Goal: Information Seeking & Learning: Learn about a topic

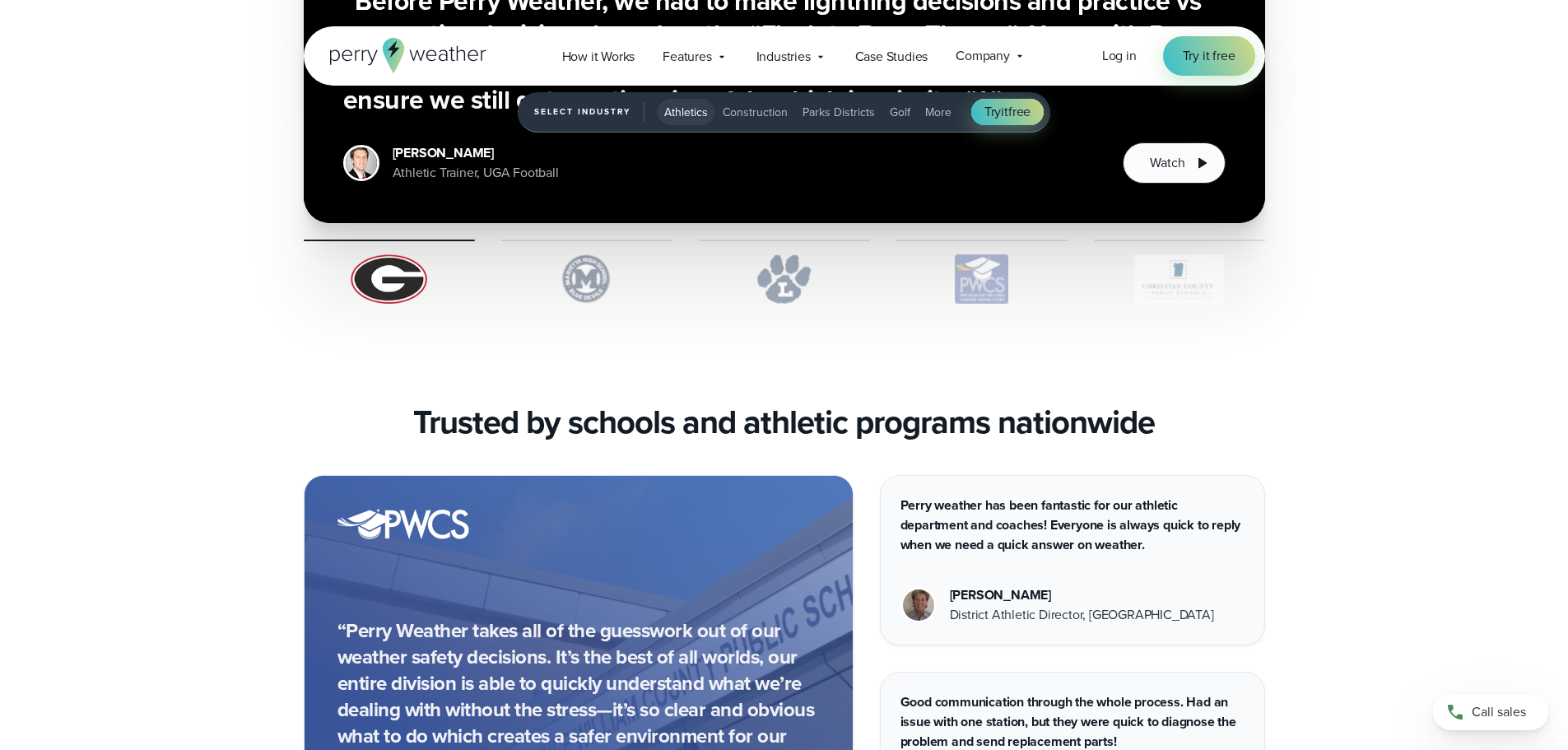
scroll to position [4271, 0]
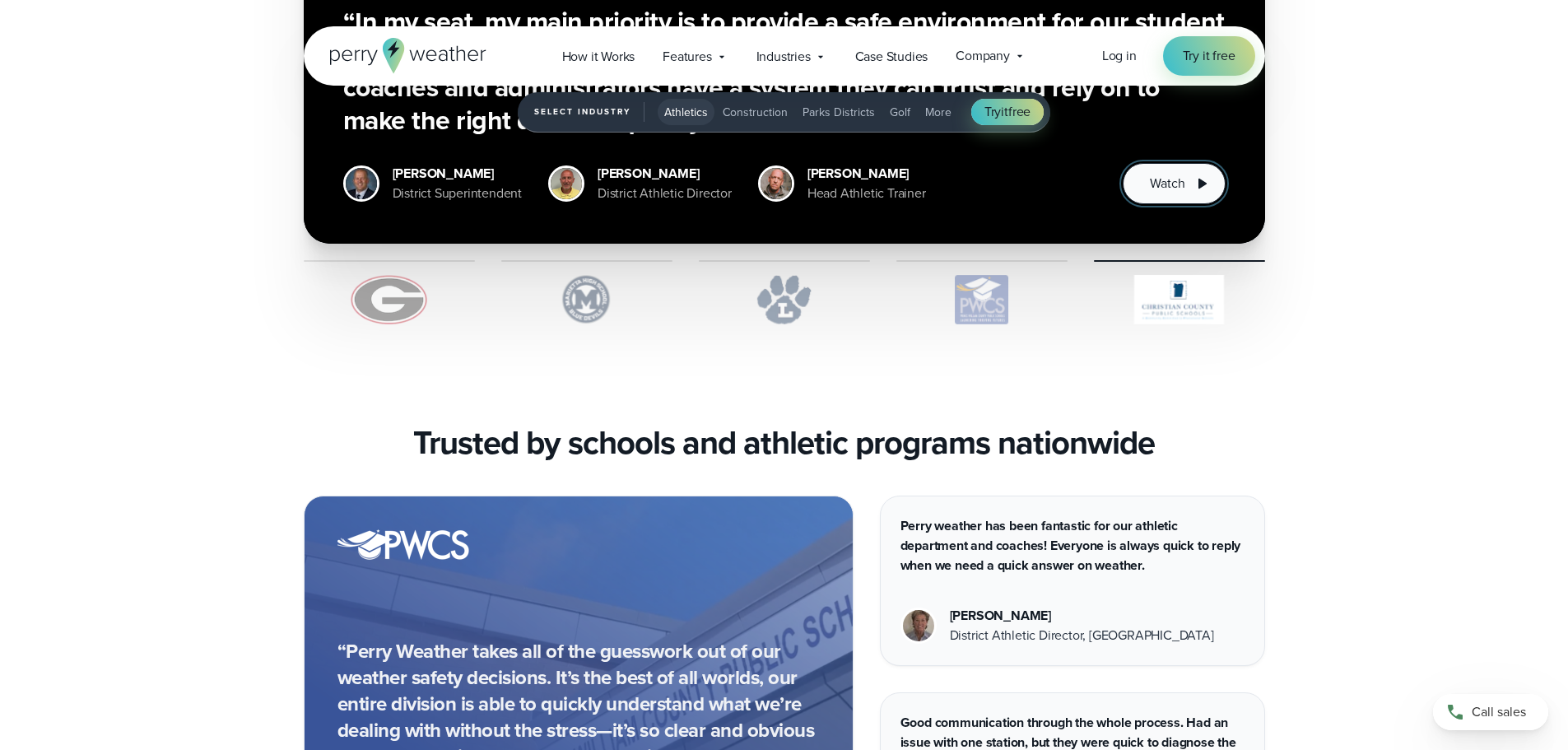
click at [1189, 185] on button "Watch" at bounding box center [1174, 184] width 102 height 41
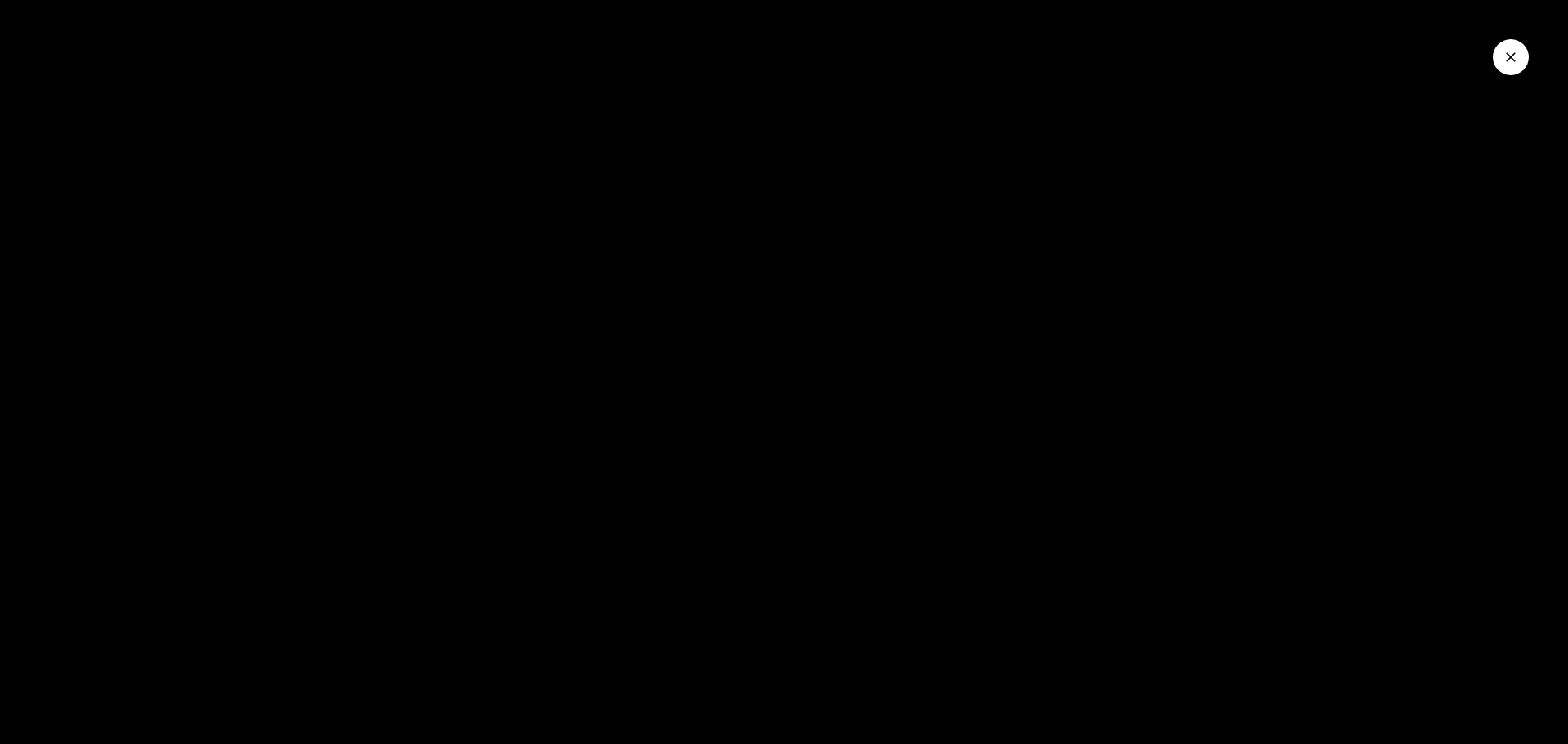
click at [1509, 55] on icon "Close Video" at bounding box center [1511, 57] width 10 height 10
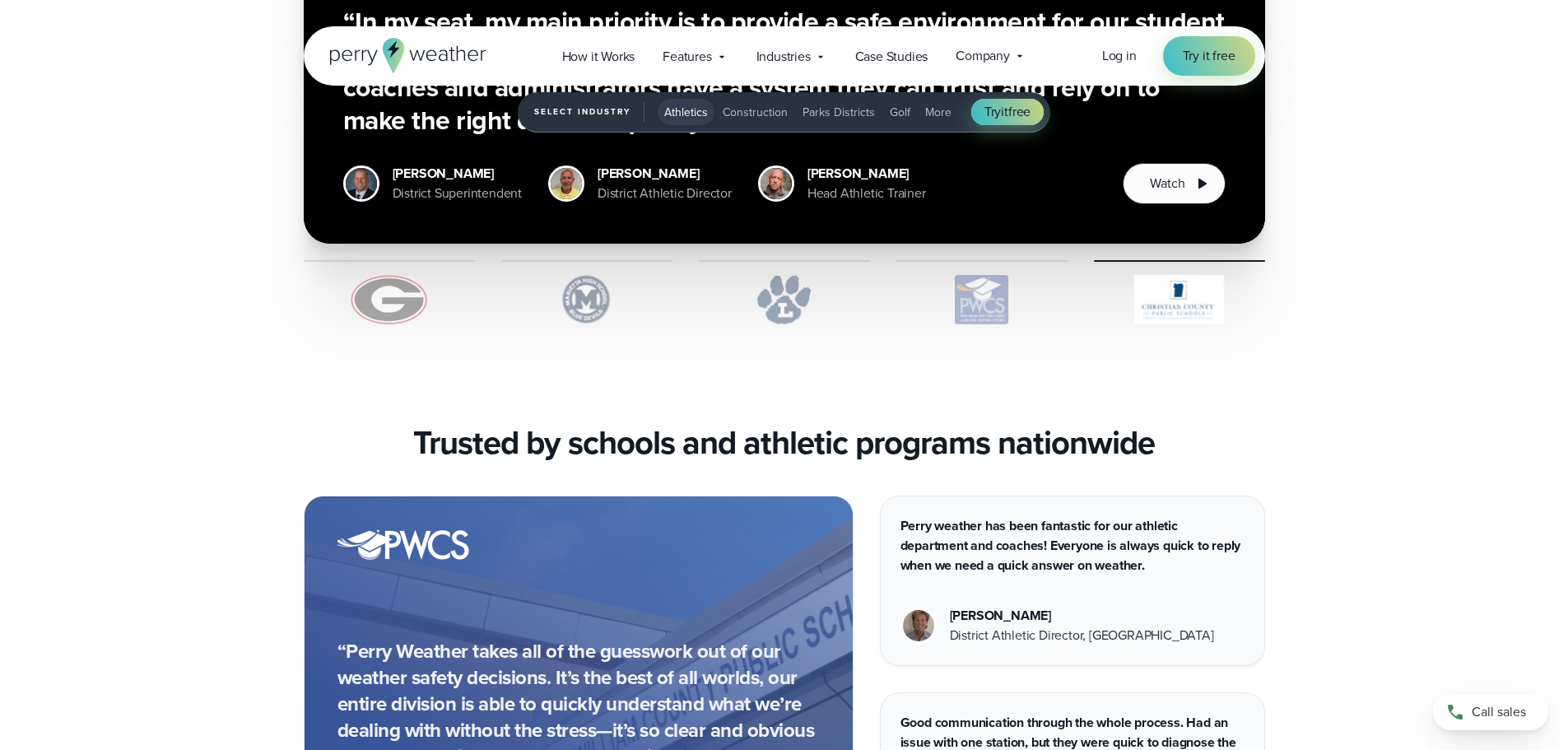
click at [741, 110] on span "Construction" at bounding box center [755, 112] width 65 height 18
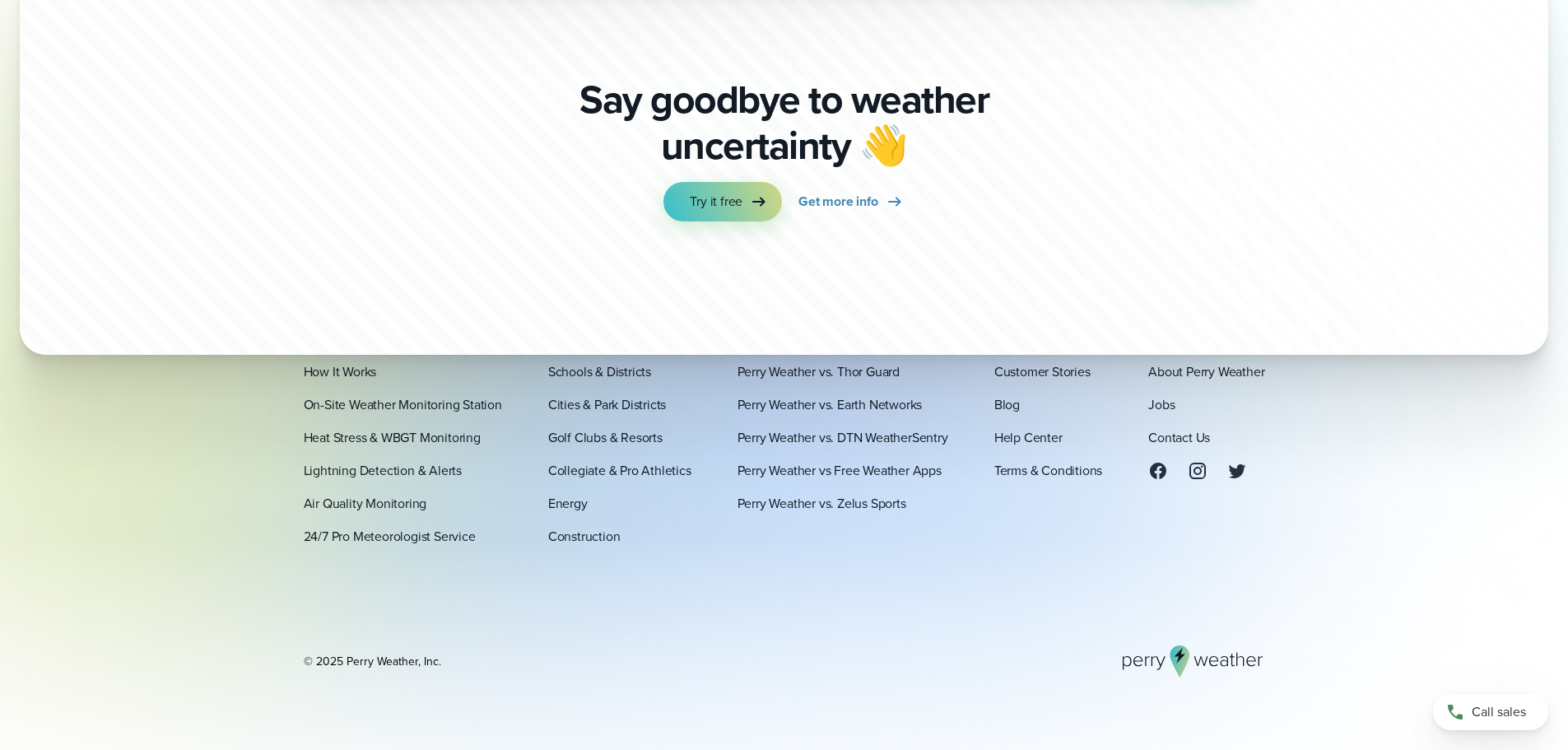
scroll to position [5437, 0]
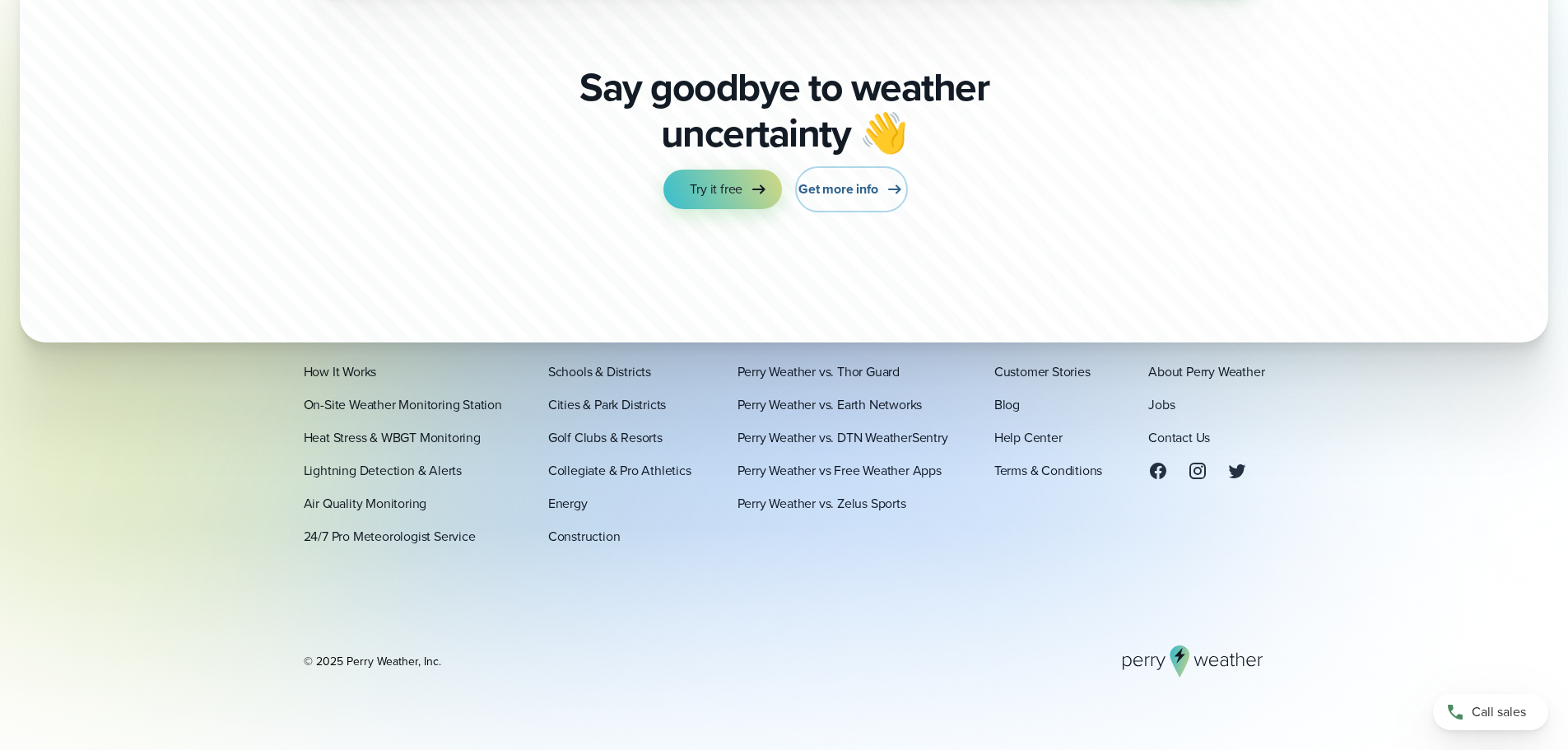
click at [834, 188] on span "Get more info" at bounding box center [837, 189] width 79 height 20
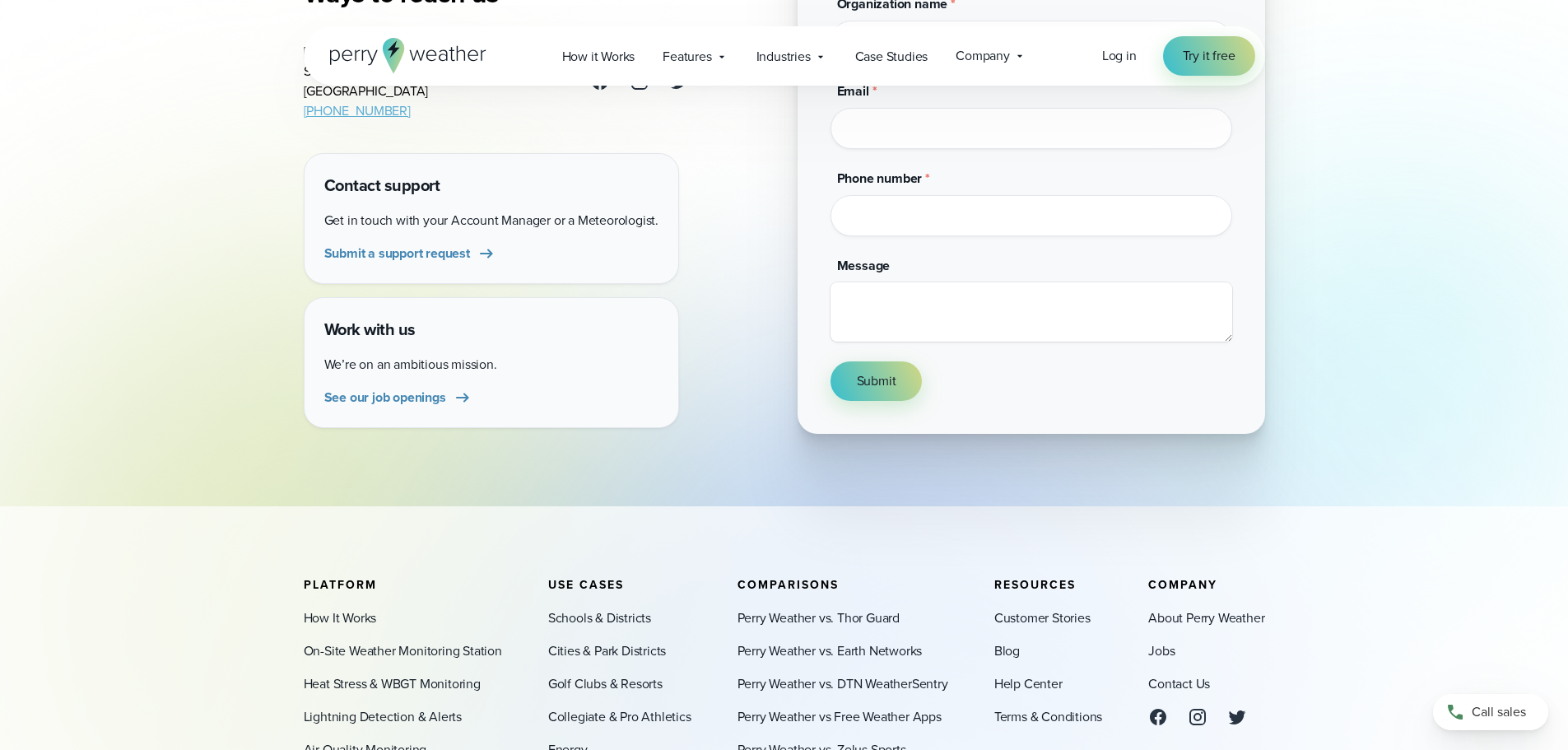
scroll to position [439, 0]
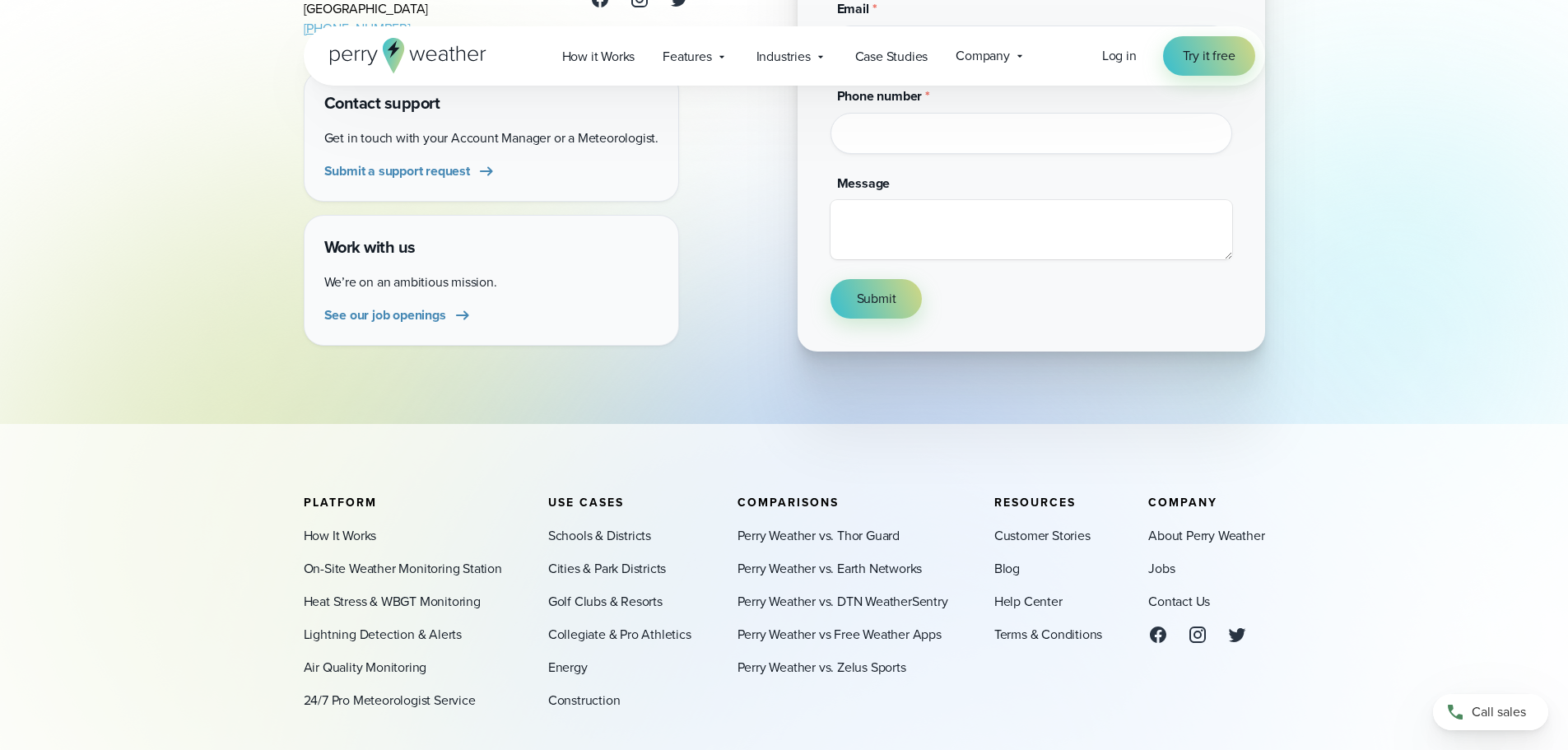
drag, startPoint x: 1284, startPoint y: 340, endPoint x: 1274, endPoint y: 346, distance: 11.7
drag, startPoint x: 1274, startPoint y: 346, endPoint x: 1269, endPoint y: 363, distance: 17.7
drag, startPoint x: 1287, startPoint y: 507, endPoint x: 1248, endPoint y: 598, distance: 99.0
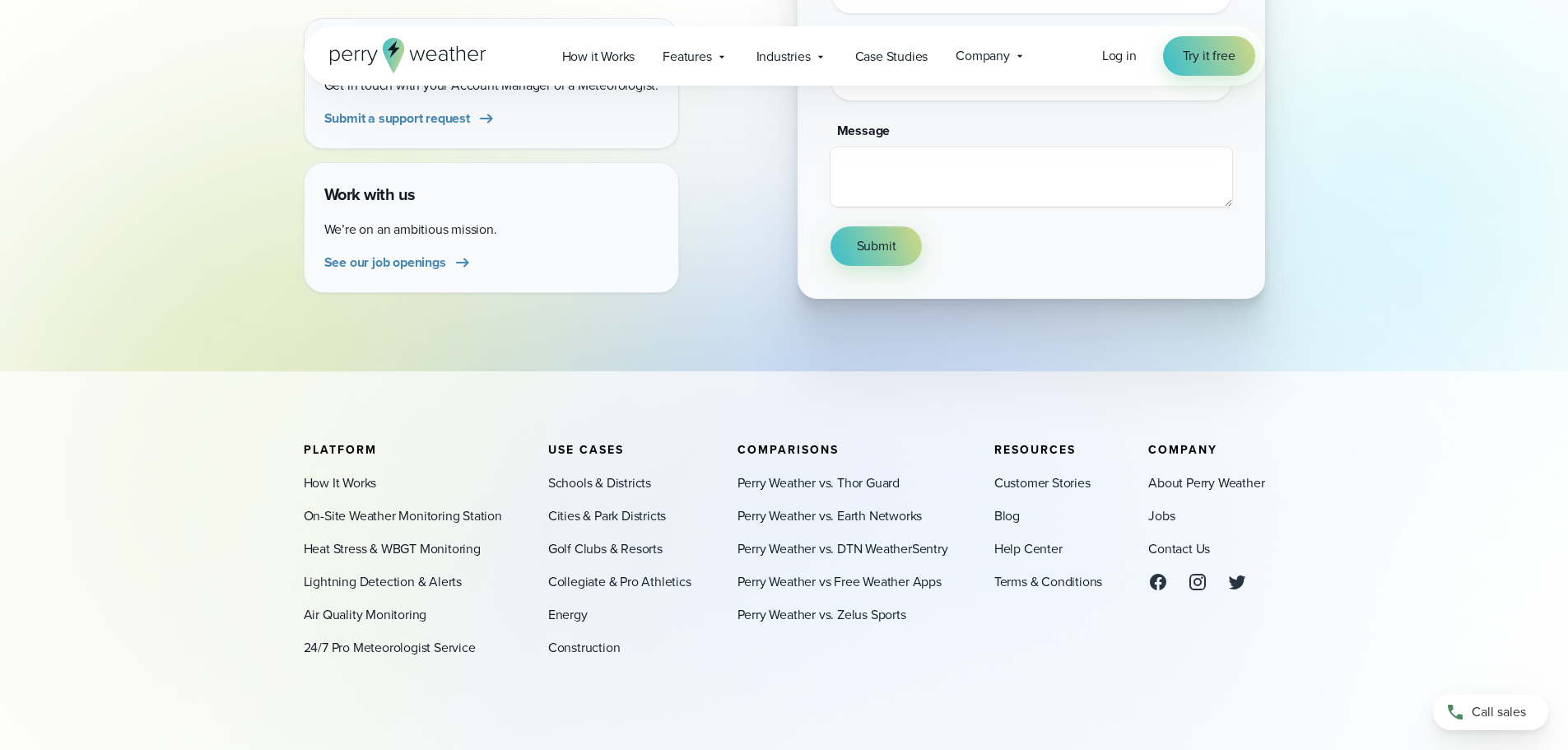
drag, startPoint x: 1248, startPoint y: 598, endPoint x: 1218, endPoint y: 628, distance: 42.4
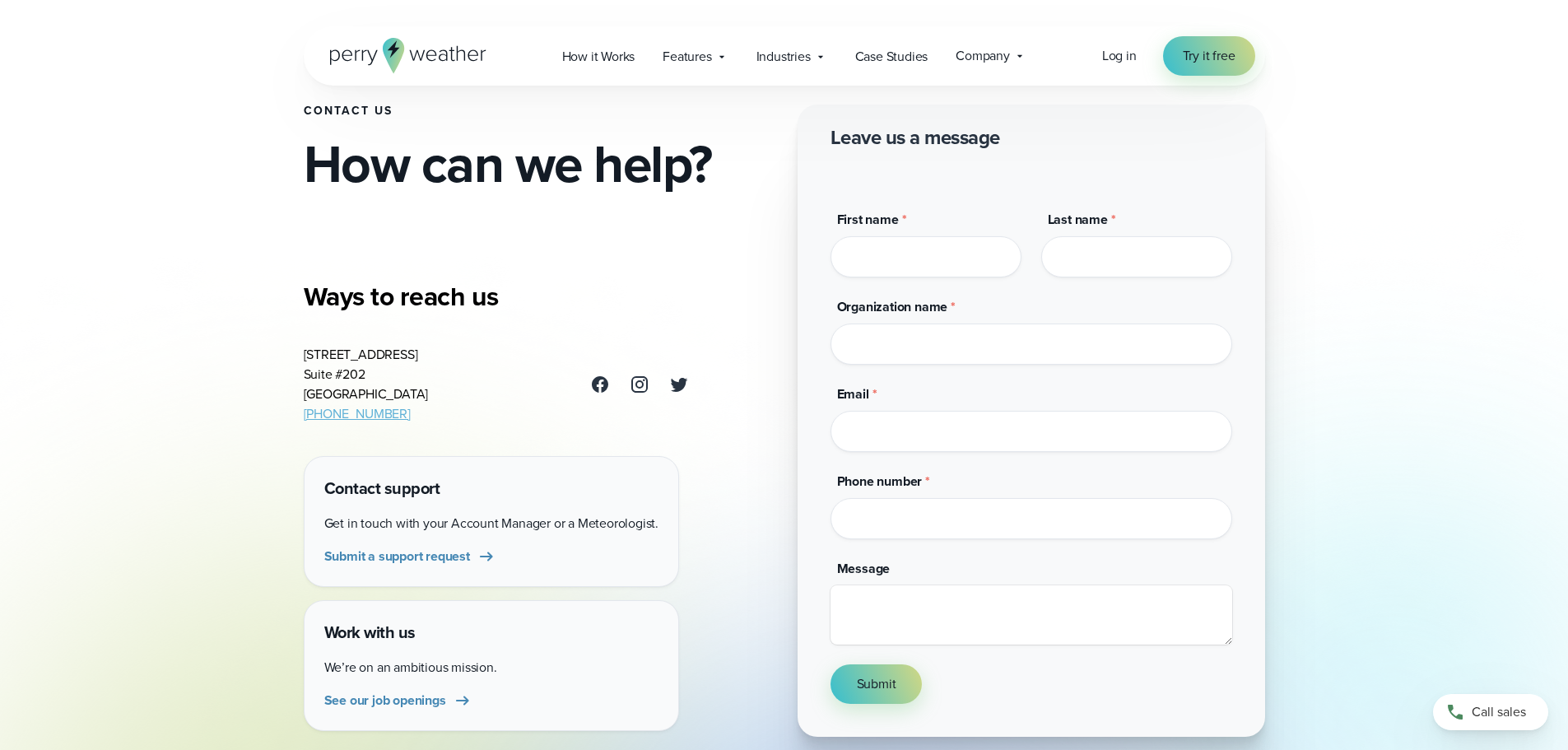
scroll to position [82, 0]
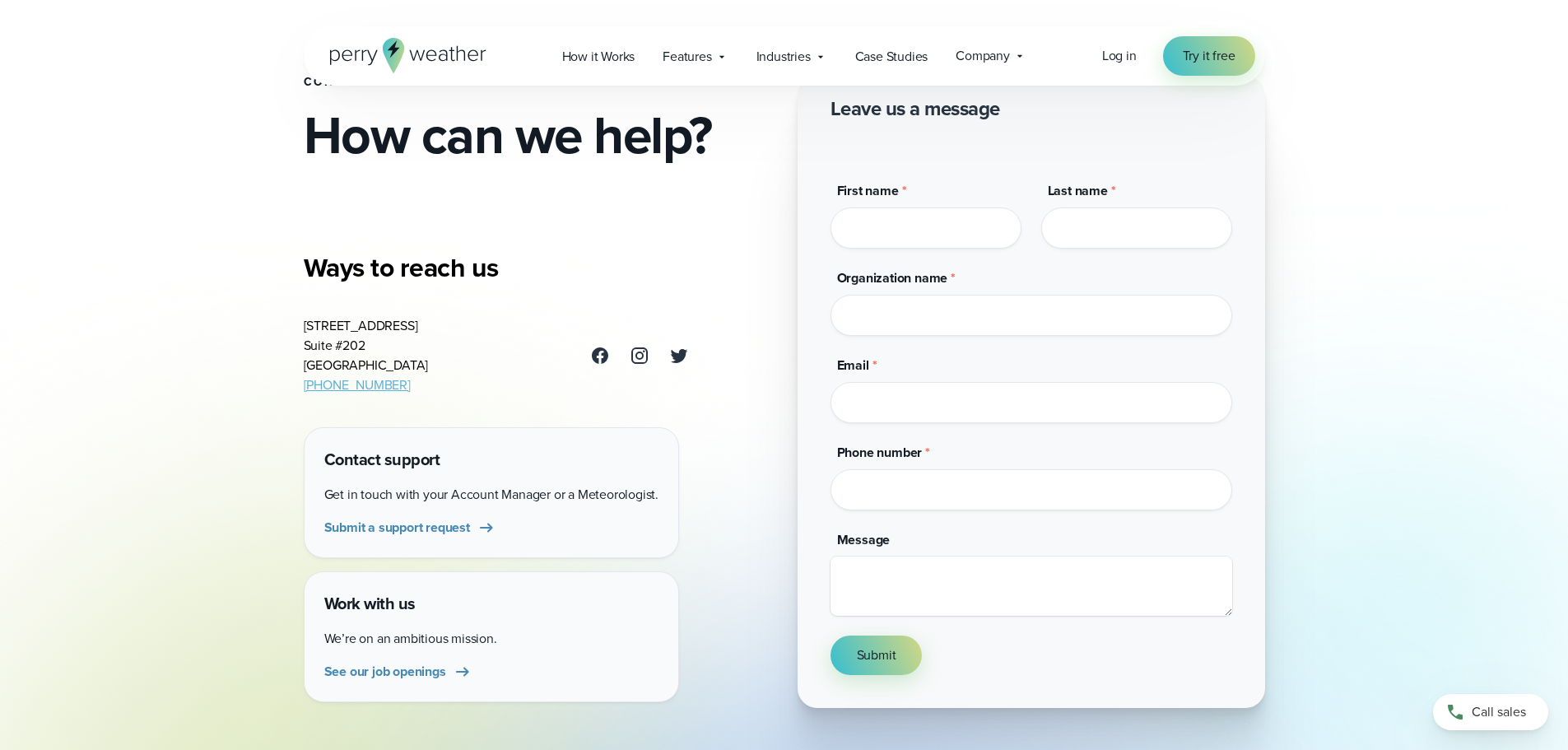
drag, startPoint x: 651, startPoint y: 311, endPoint x: 696, endPoint y: 303, distance: 45.7
drag, startPoint x: 696, startPoint y: 303, endPoint x: 659, endPoint y: 348, distance: 58.3
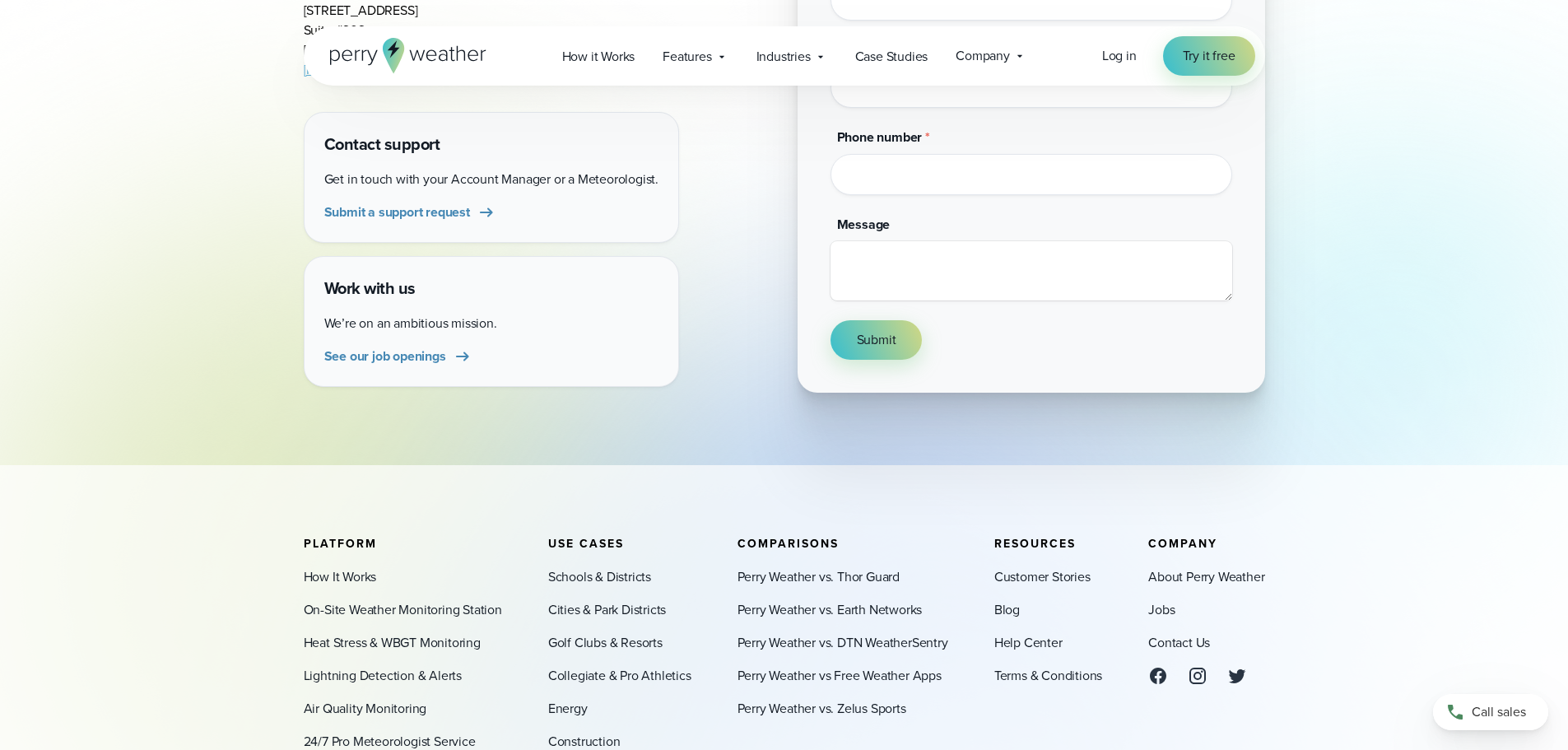
scroll to position [494, 0]
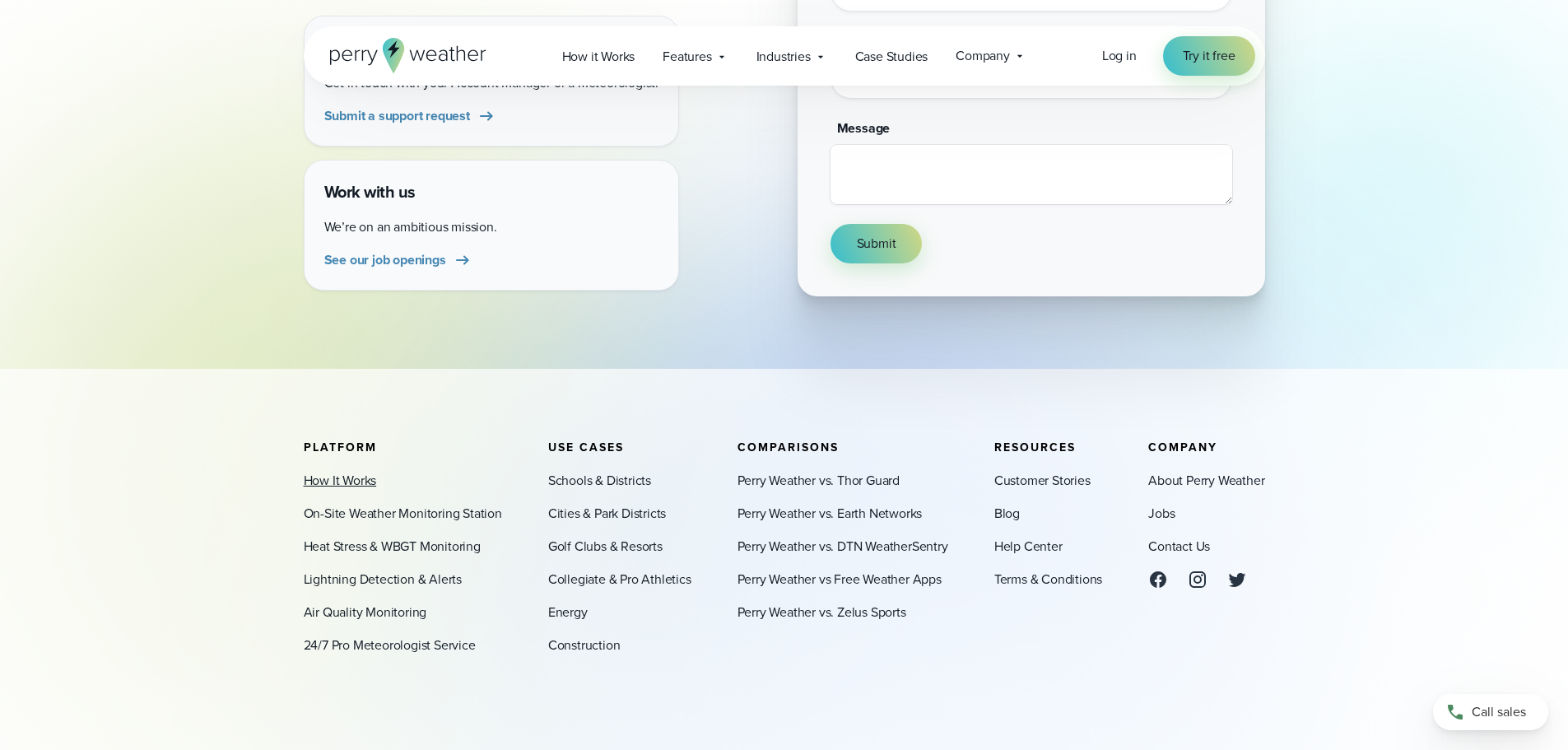
click at [350, 483] on link "How It Works" at bounding box center [340, 480] width 73 height 20
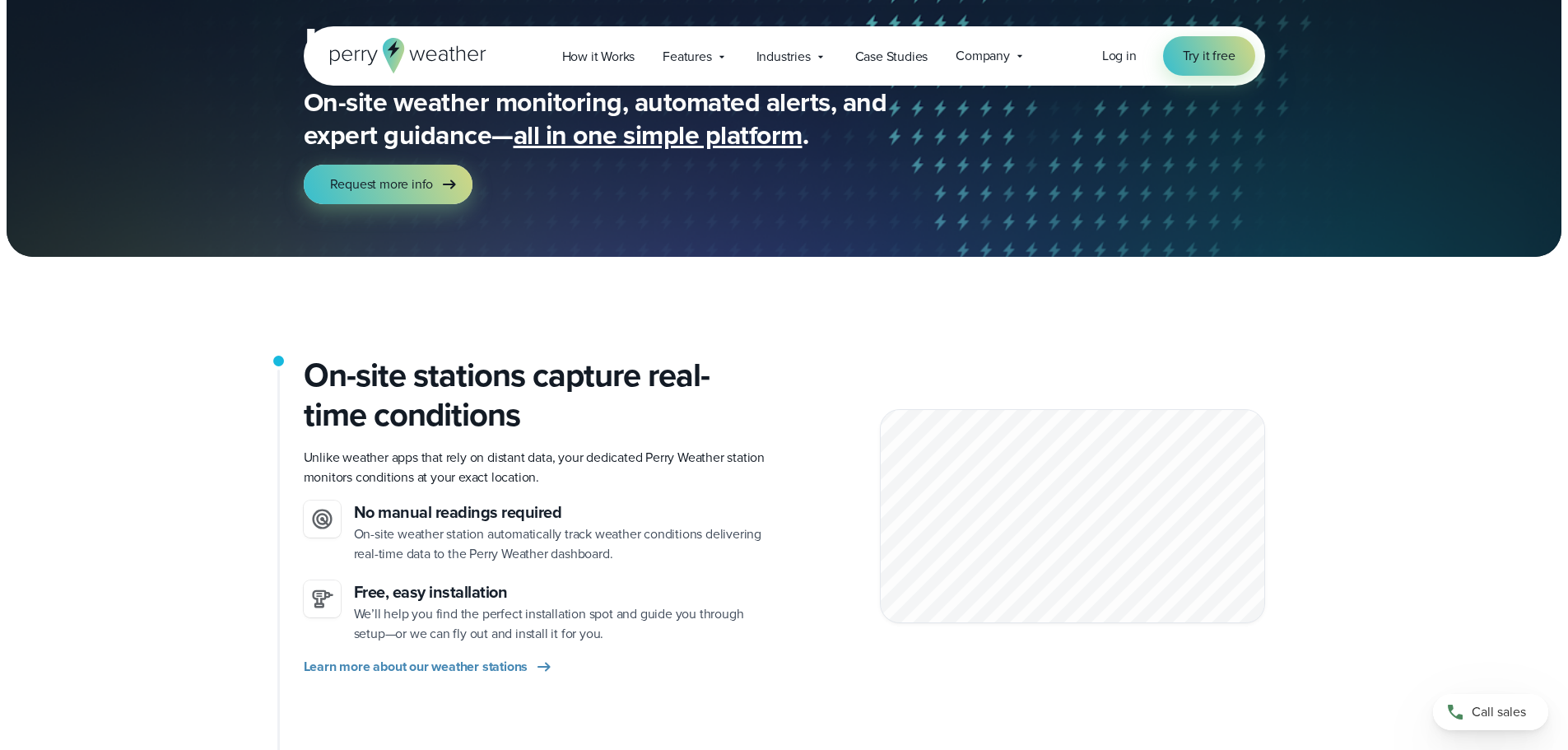
scroll to position [164, 0]
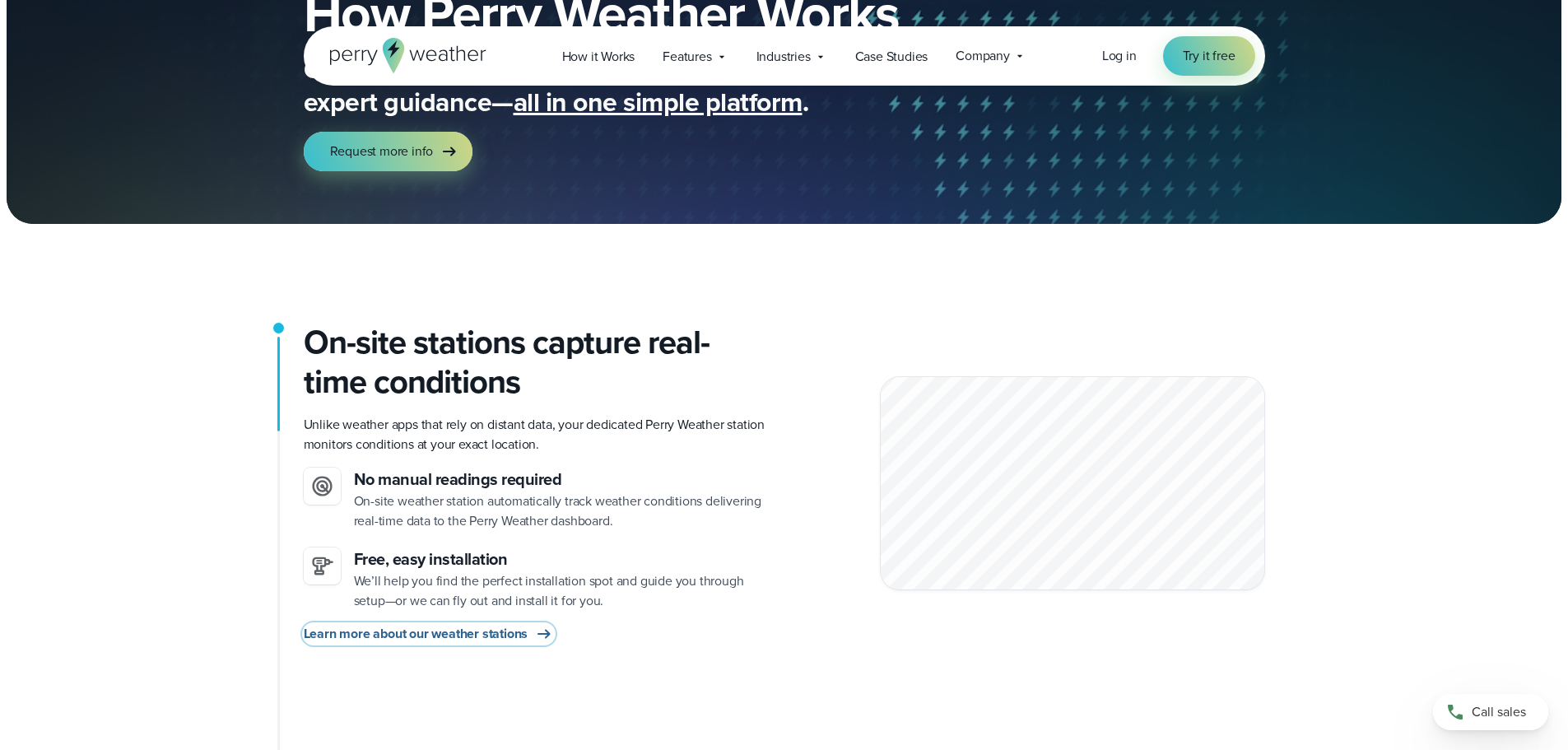
click at [515, 632] on span "Learn more about our weather stations" at bounding box center [417, 634] width 225 height 20
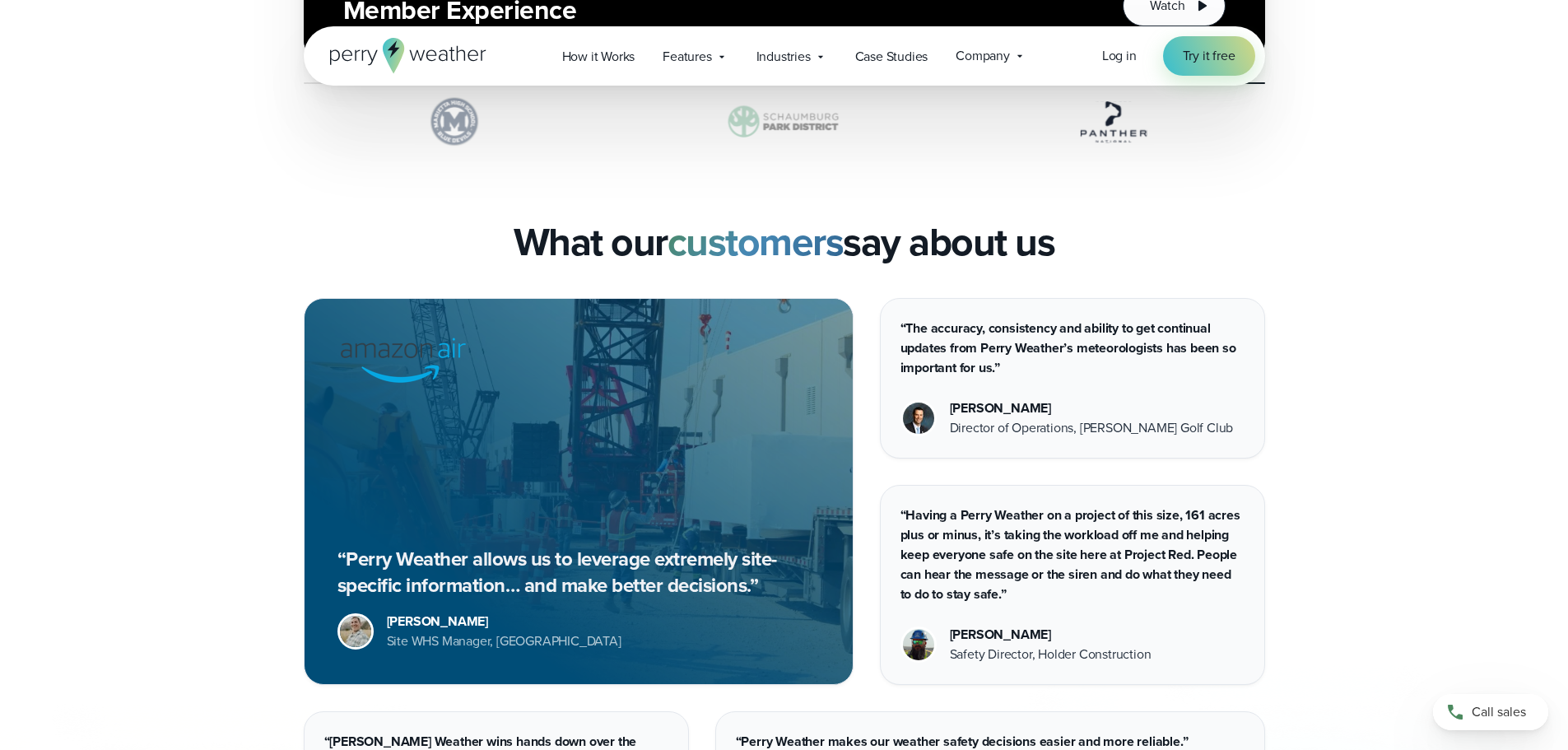
scroll to position [4033, 0]
